Goal: Task Accomplishment & Management: Complete application form

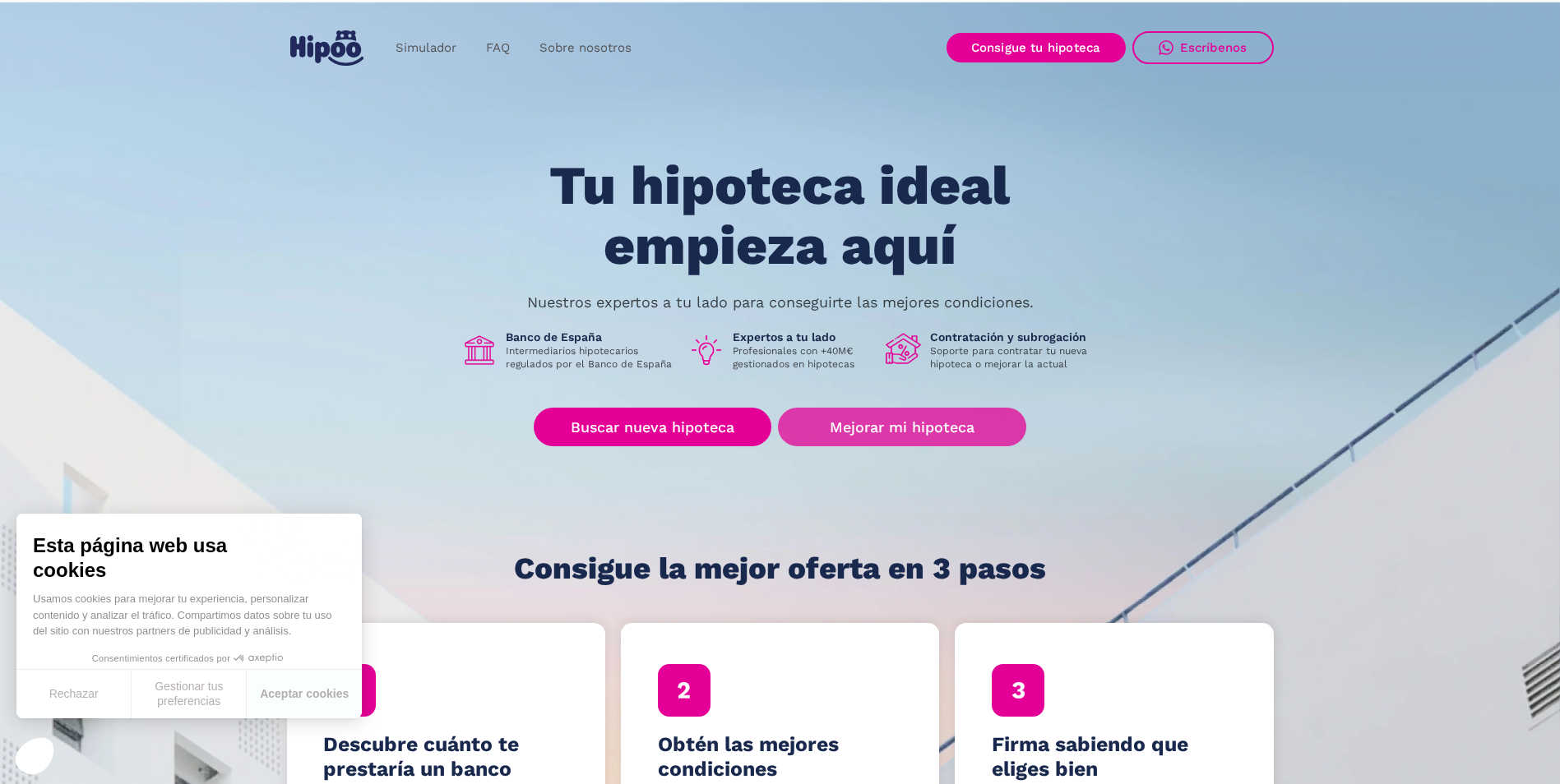
click at [938, 422] on link "Mejorar mi hipoteca" at bounding box center [901, 427] width 247 height 39
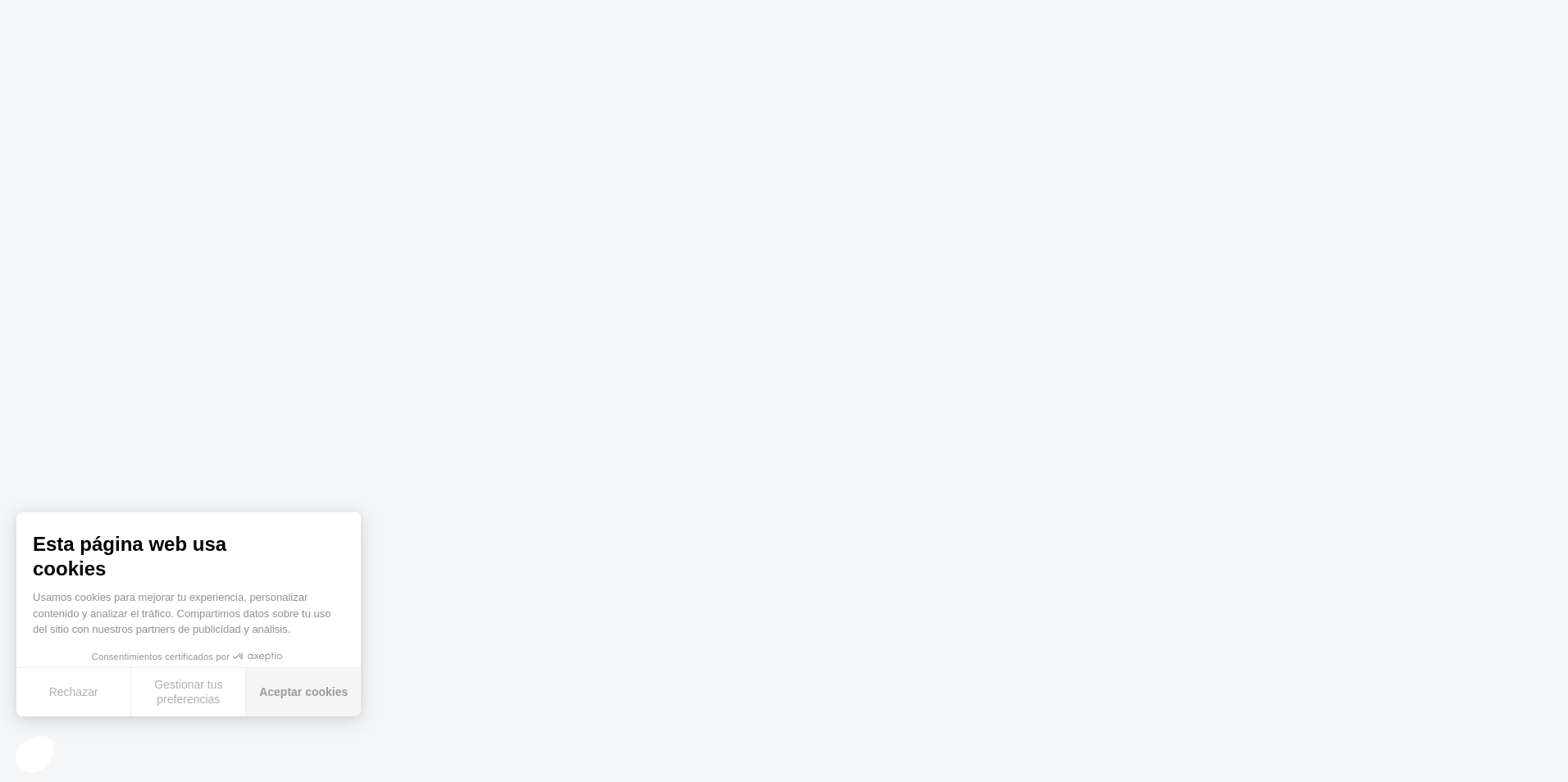
click at [320, 694] on button "Aceptar cookies" at bounding box center [303, 693] width 114 height 49
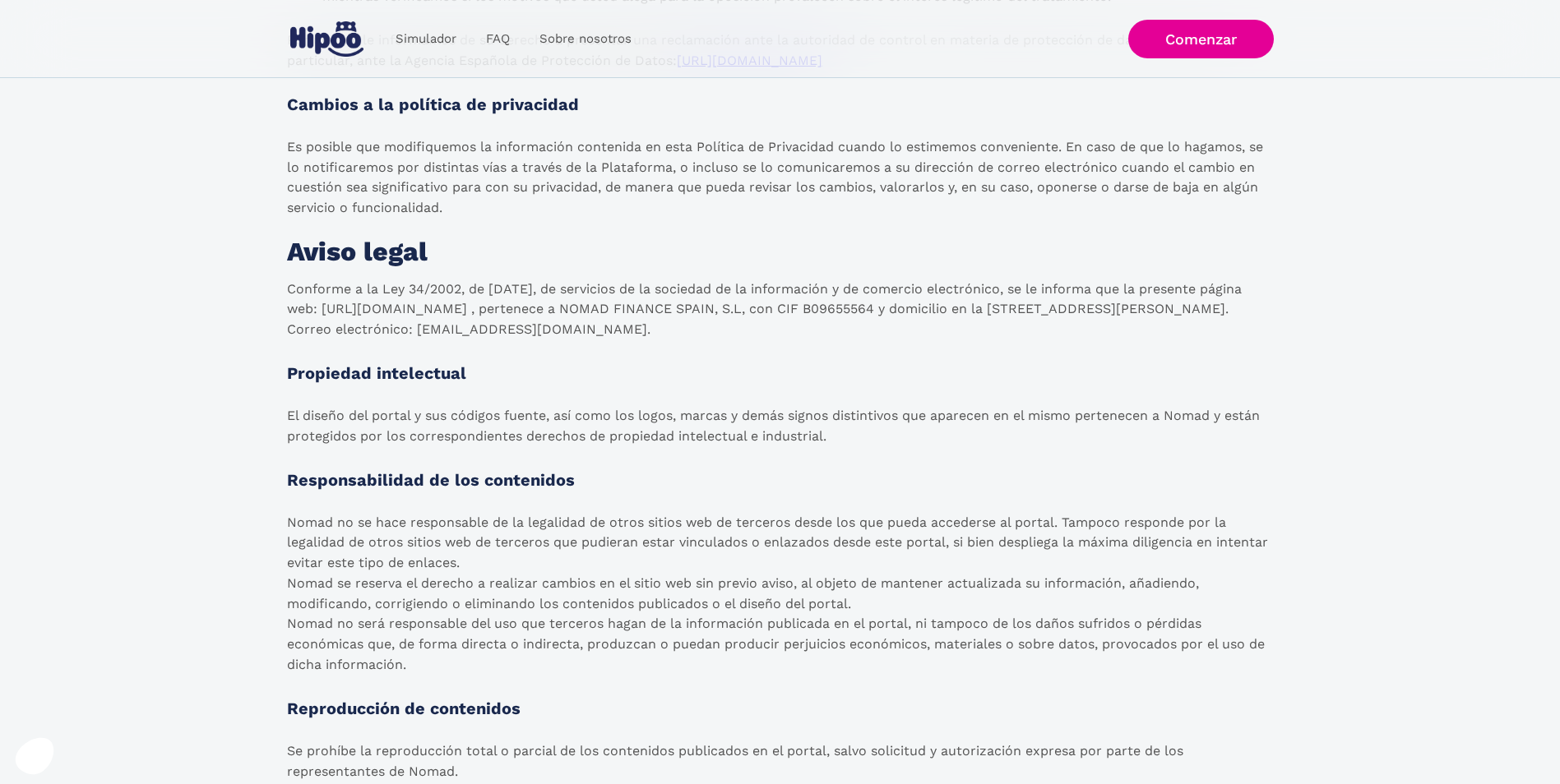
scroll to position [2138, 0]
